Goal: Information Seeking & Learning: Learn about a topic

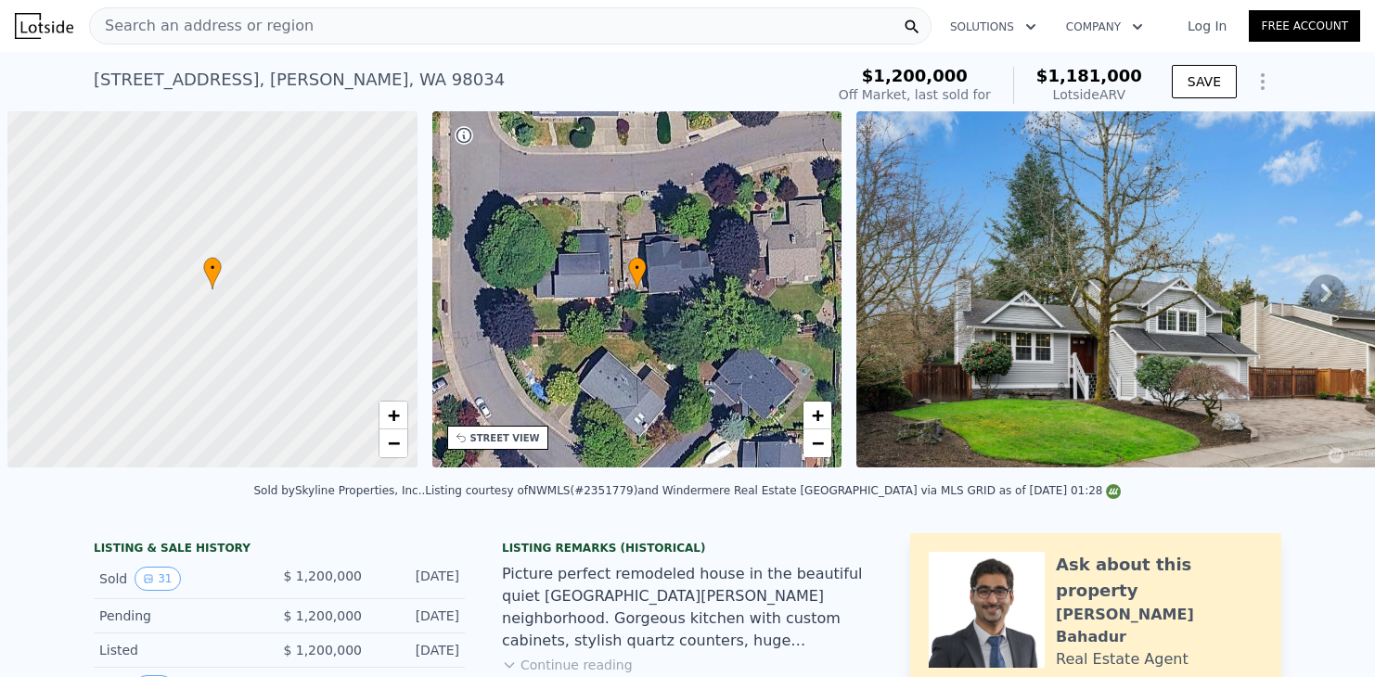
click at [272, 16] on span "Search an address or region" at bounding box center [202, 26] width 224 height 22
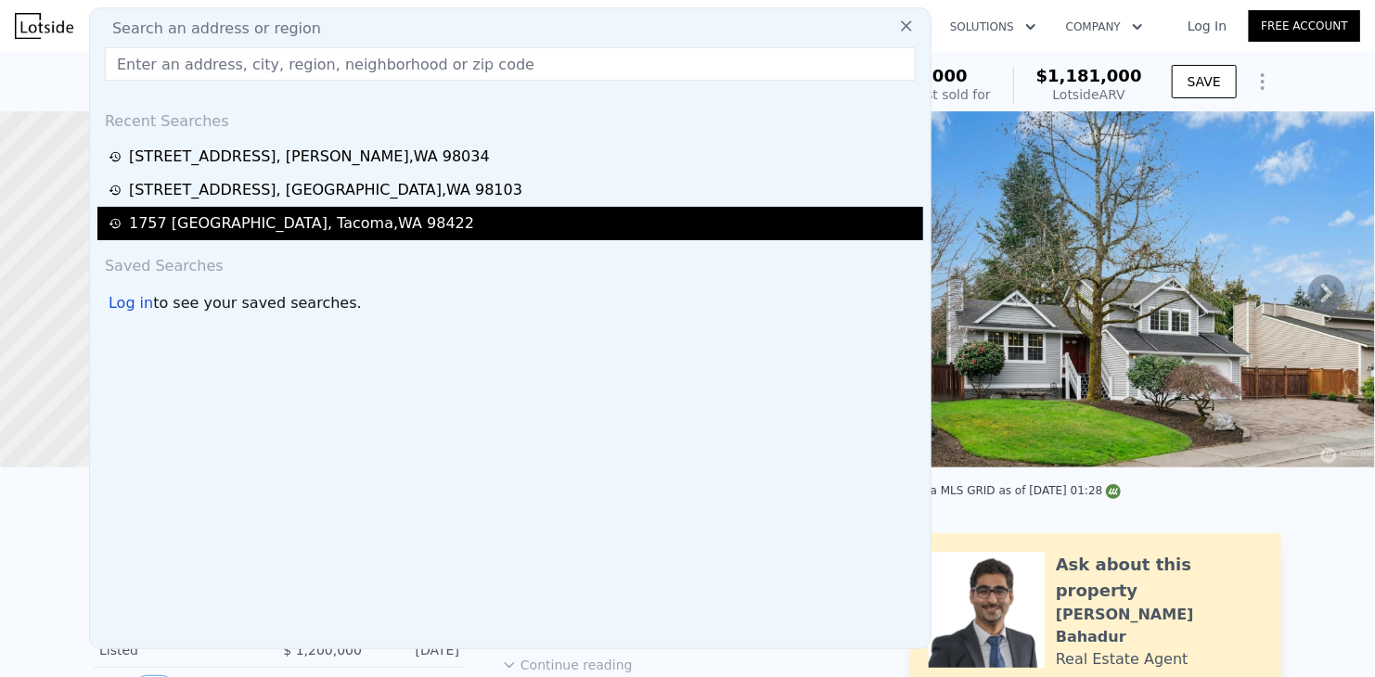
click at [279, 217] on div "[STREET_ADDRESS]" at bounding box center [301, 223] width 345 height 22
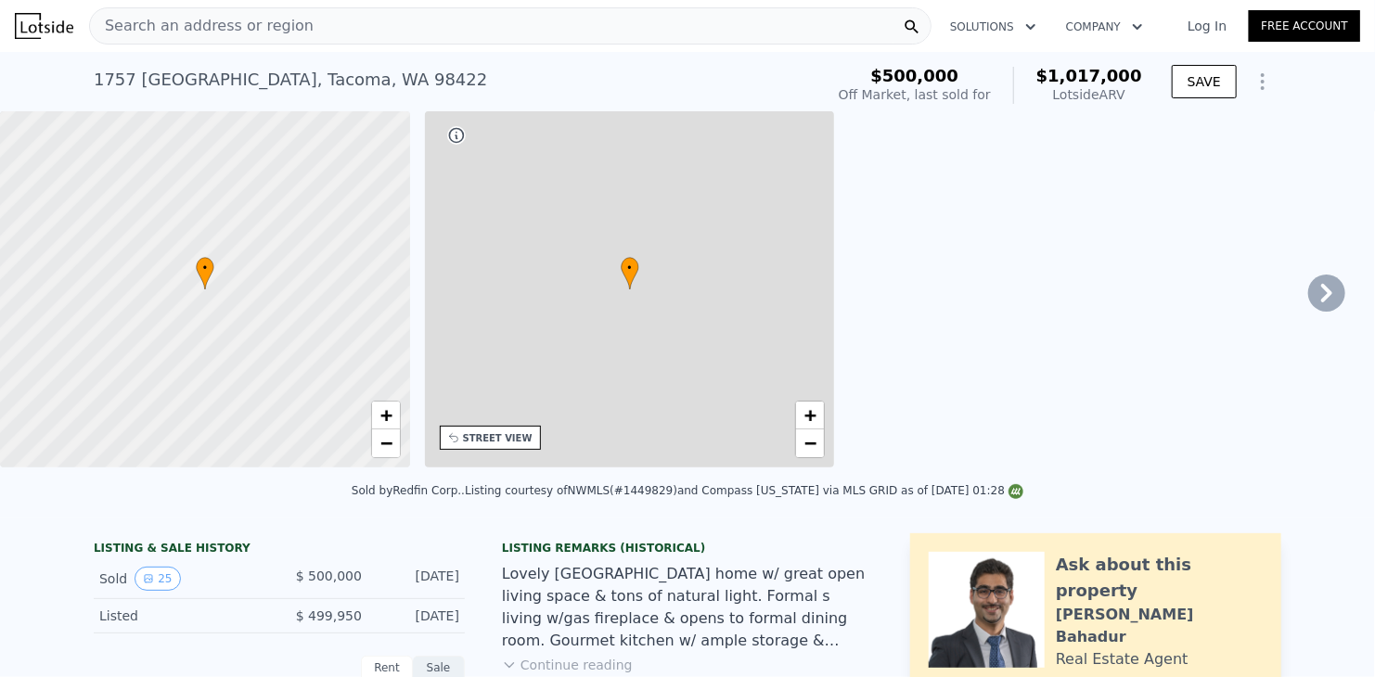
type input "2.25"
type input "3.5"
type input "1812"
type input "3100"
type input "7500"
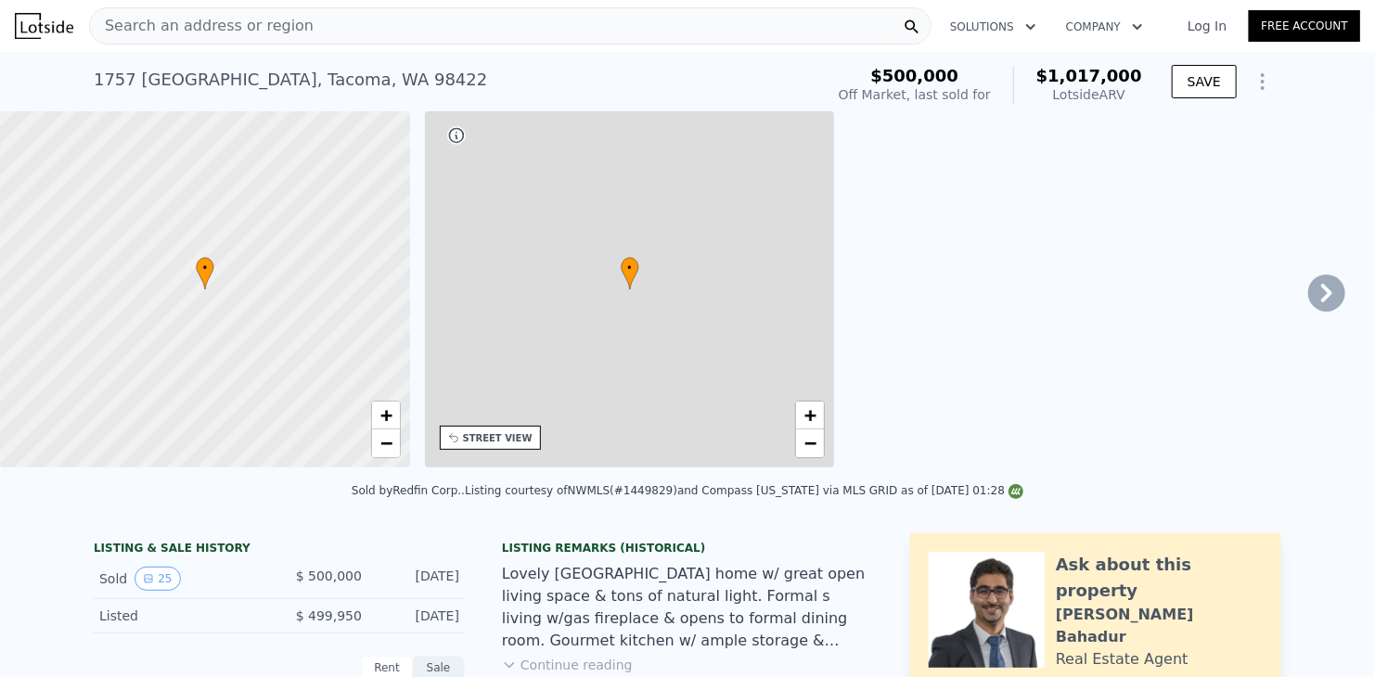
type input "11227"
type input "$ 1,017,000"
type input "$ 403,114"
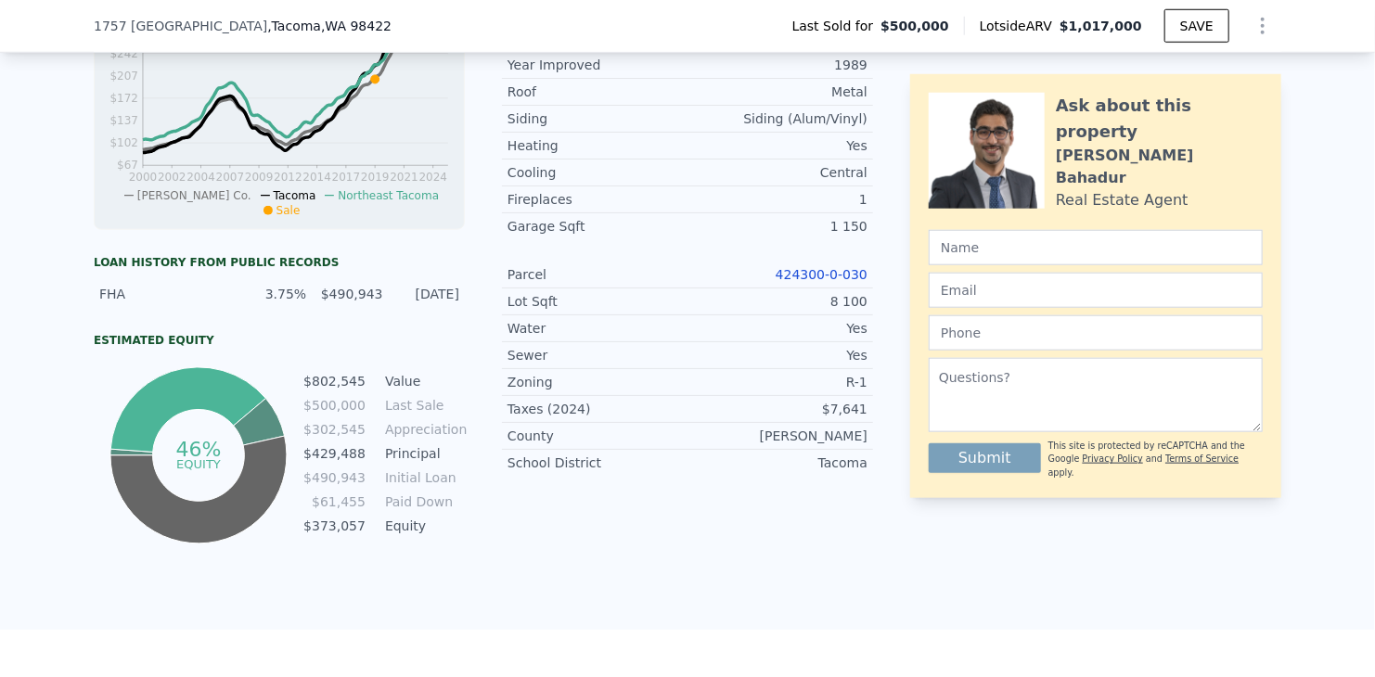
scroll to position [920, 0]
